Goal: Navigation & Orientation: Go to known website

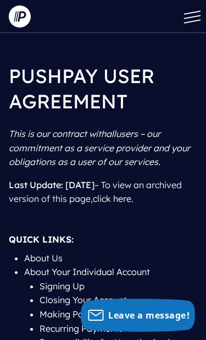
click at [132, 193] on link "click here" at bounding box center [112, 198] width 39 height 11
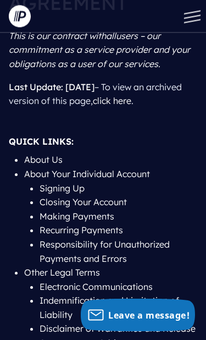
scroll to position [150, 0]
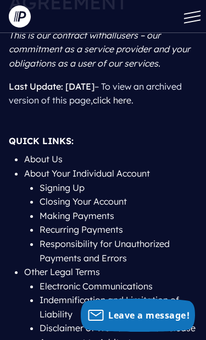
click at [202, 15] on button at bounding box center [189, 16] width 33 height 33
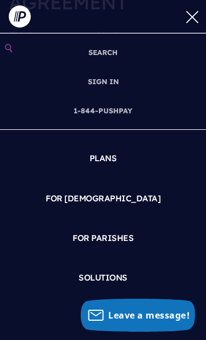
click at [113, 201] on link "FOR [DEMOGRAPHIC_DATA]" at bounding box center [103, 198] width 189 height 31
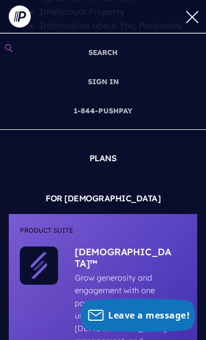
scroll to position [0, 0]
click at [199, 8] on button at bounding box center [189, 16] width 33 height 33
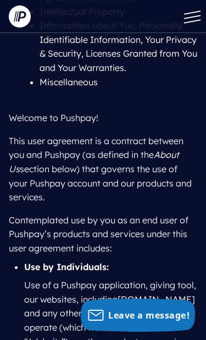
click at [204, 10] on button at bounding box center [189, 16] width 33 height 33
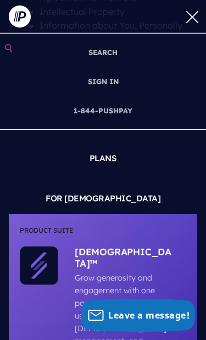
click at [193, 11] on button at bounding box center [189, 16] width 33 height 33
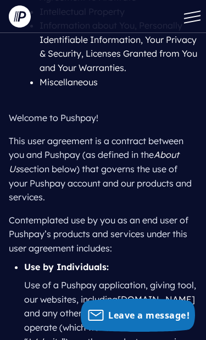
click at [10, 7] on img at bounding box center [20, 17] width 22 height 22
